Goal: Task Accomplishment & Management: Manage account settings

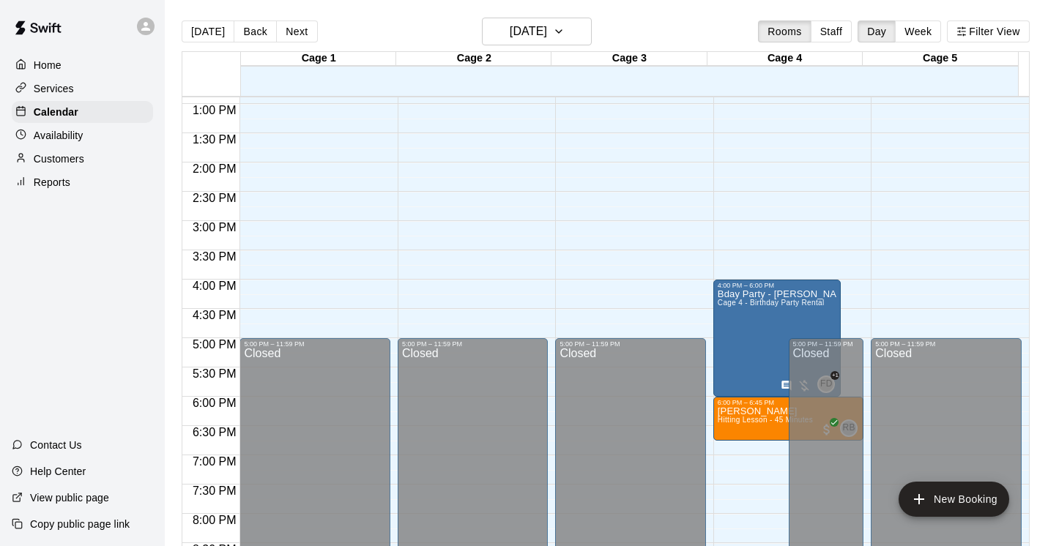
scroll to position [748, 0]
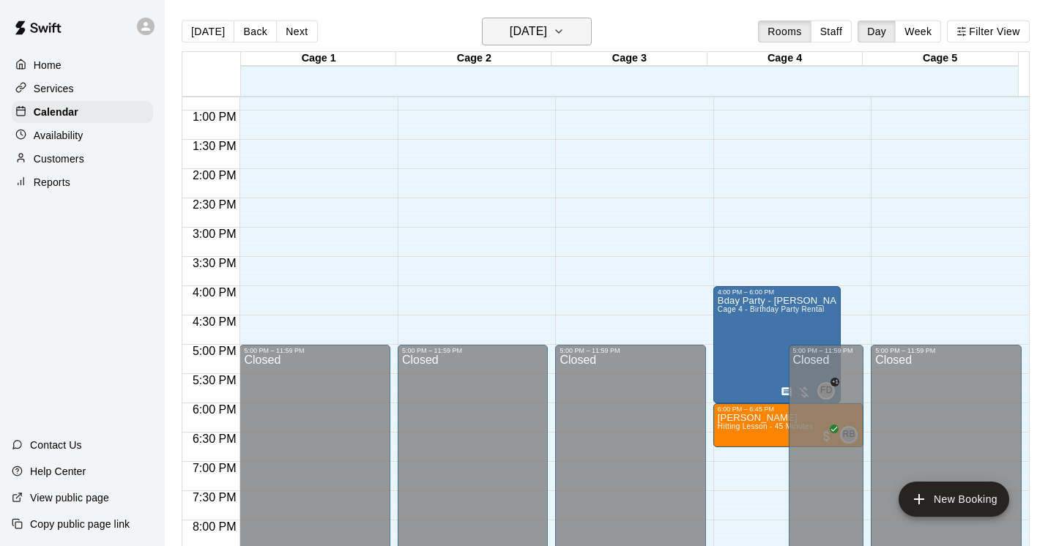
click at [565, 30] on icon "button" at bounding box center [559, 32] width 12 height 18
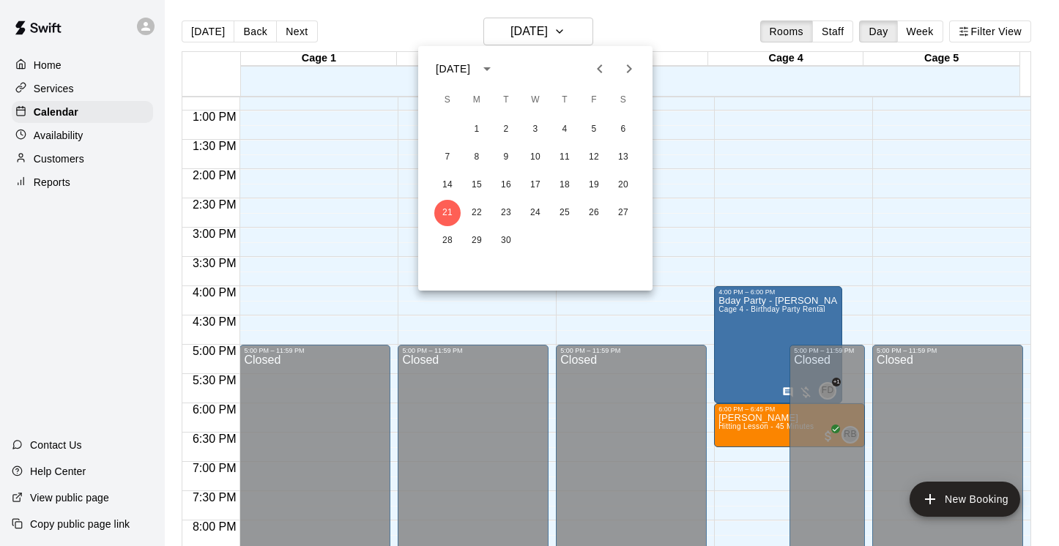
click at [52, 87] on div at bounding box center [529, 273] width 1059 height 546
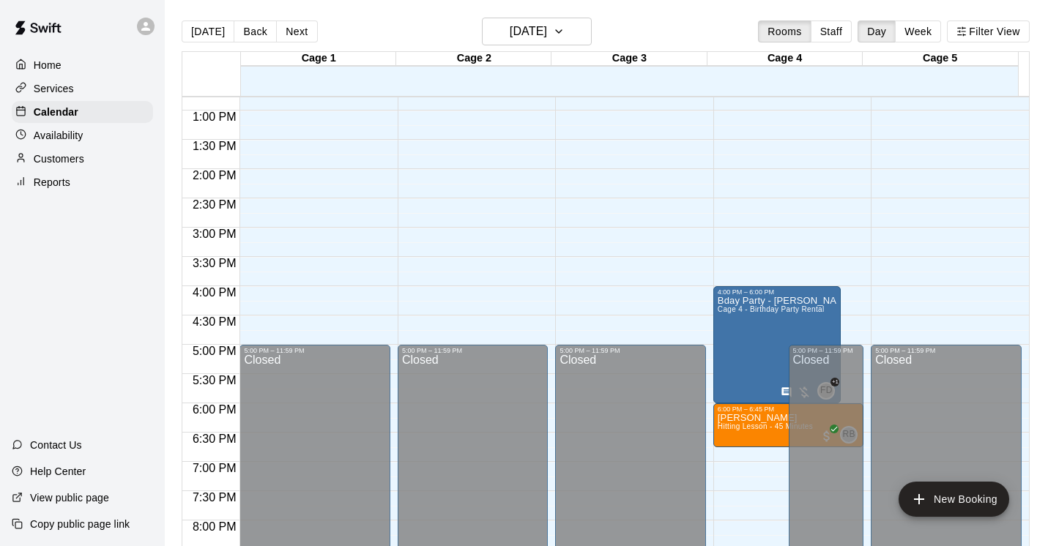
click at [52, 87] on p "Services" at bounding box center [54, 88] width 40 height 15
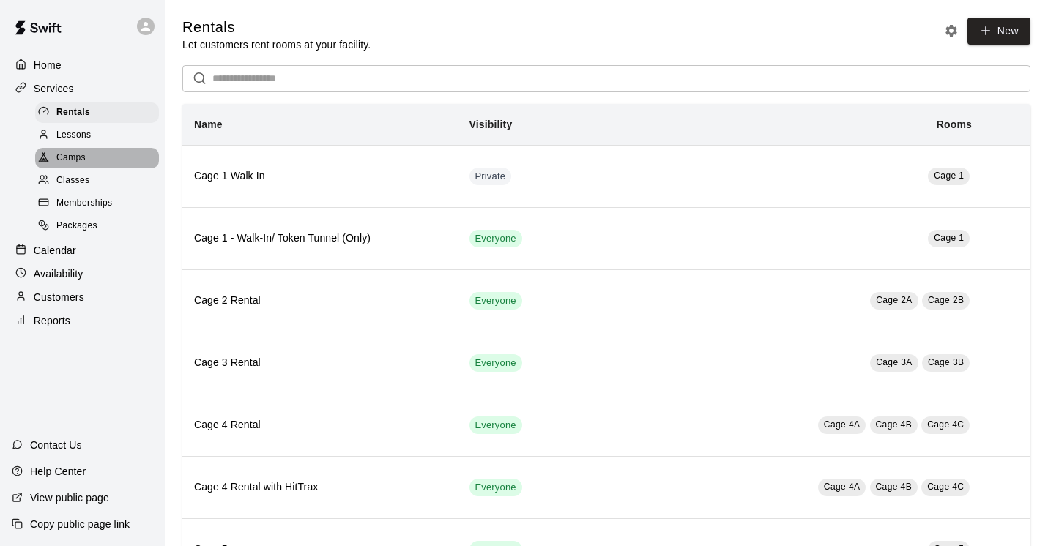
click at [70, 161] on span "Camps" at bounding box center [70, 158] width 29 height 15
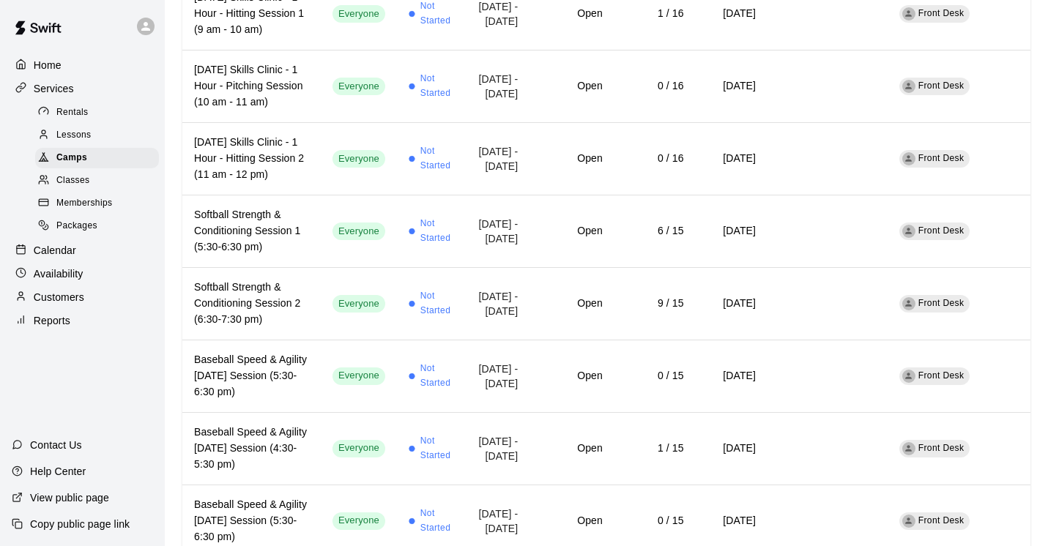
scroll to position [915, 0]
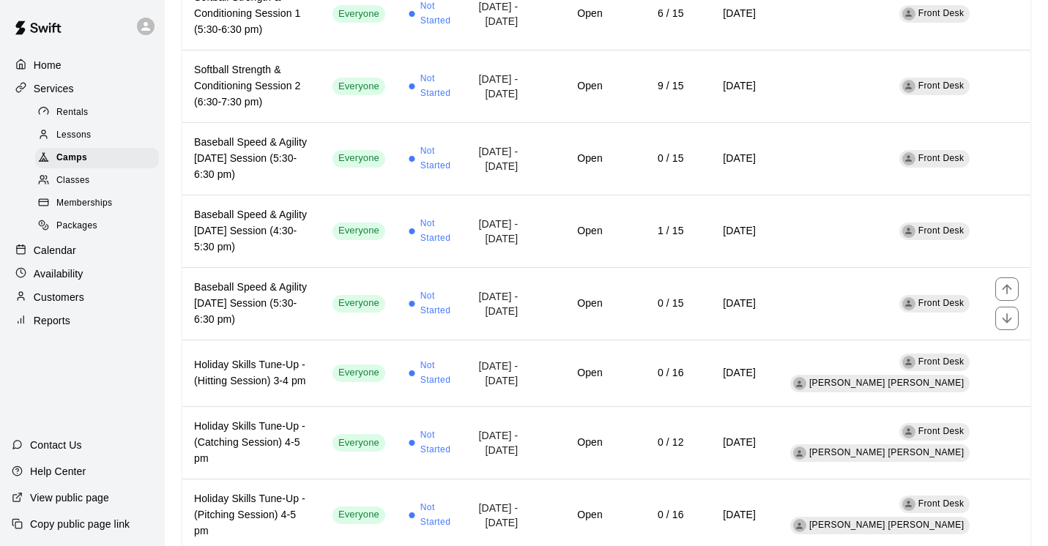
scroll to position [1182, 0]
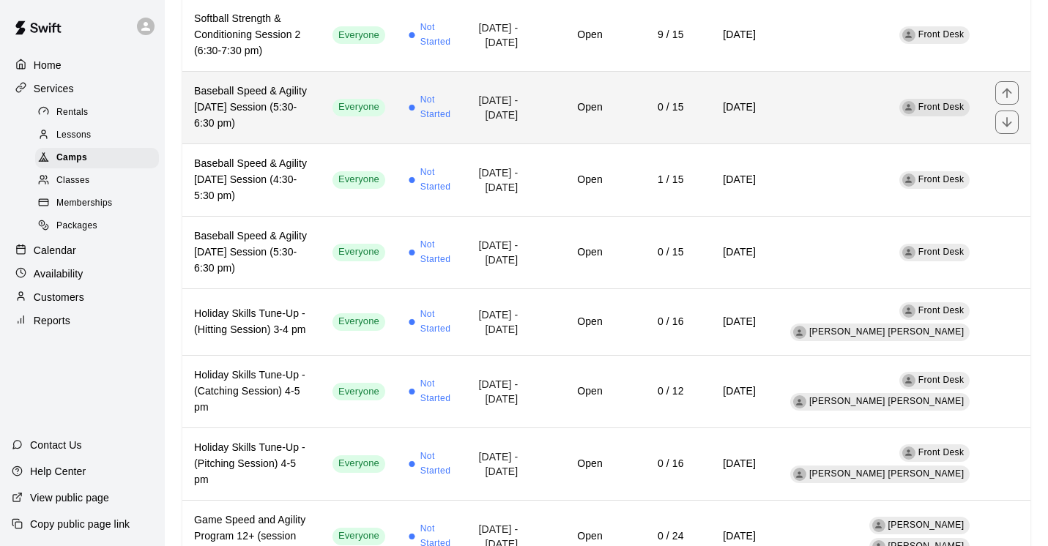
click at [242, 132] on h6 "Baseball Speed & Agility [DATE] Session (5:30-6:30 pm)" at bounding box center [251, 107] width 115 height 48
